Goal: Communication & Community: Answer question/provide support

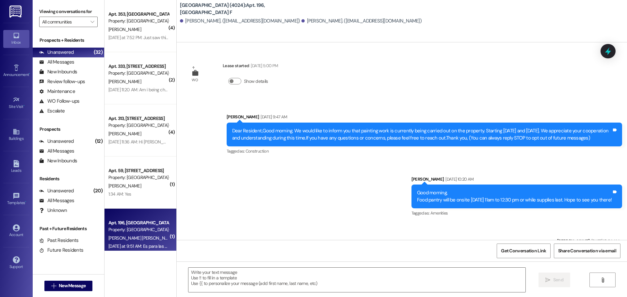
scroll to position [385, 0]
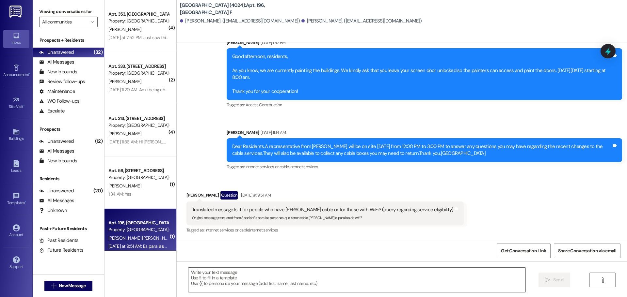
click at [80, 47] on div "Prospects + Residents Unanswered (32) Unanswered: ResiDesk identifies open ques…" at bounding box center [68, 76] width 71 height 79
click at [12, 38] on link "Inbox" at bounding box center [16, 39] width 26 height 18
click at [13, 74] on div "Announcement •" at bounding box center [16, 74] width 33 height 7
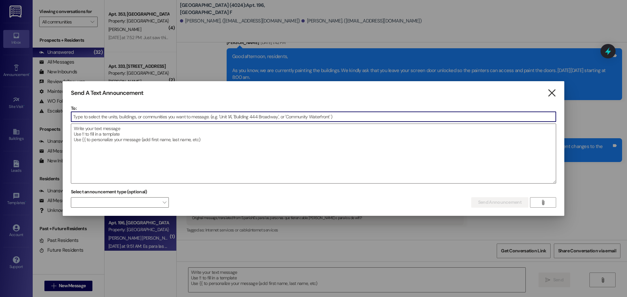
click at [554, 90] on icon "" at bounding box center [551, 93] width 9 height 7
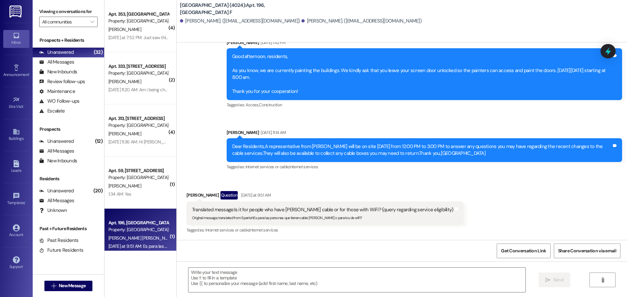
click at [118, 277] on div "( 4 ) Apt. 353, [GEOGRAPHIC_DATA] P Property: [GEOGRAPHIC_DATA] (4024) [PERSON_…" at bounding box center [140, 148] width 72 height 297
click at [74, 63] on div "All Messages (undefined)" at bounding box center [68, 62] width 71 height 10
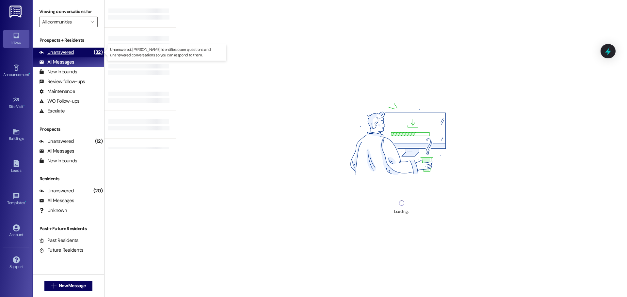
click at [74, 55] on div "Unanswered (32)" at bounding box center [68, 53] width 71 height 10
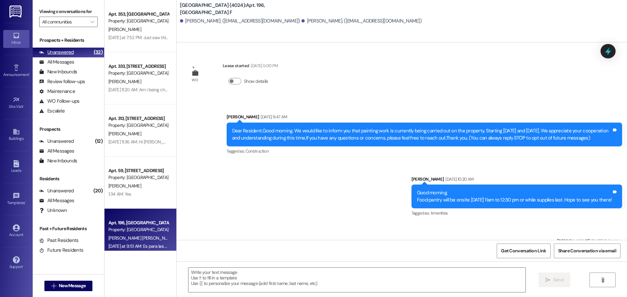
scroll to position [385, 0]
